Goal: Task Accomplishment & Management: Manage account settings

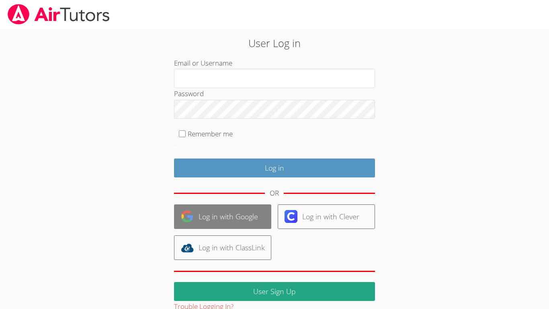
click at [222, 224] on link "Log in with Google" at bounding box center [222, 216] width 97 height 25
